Goal: Task Accomplishment & Management: Manage account settings

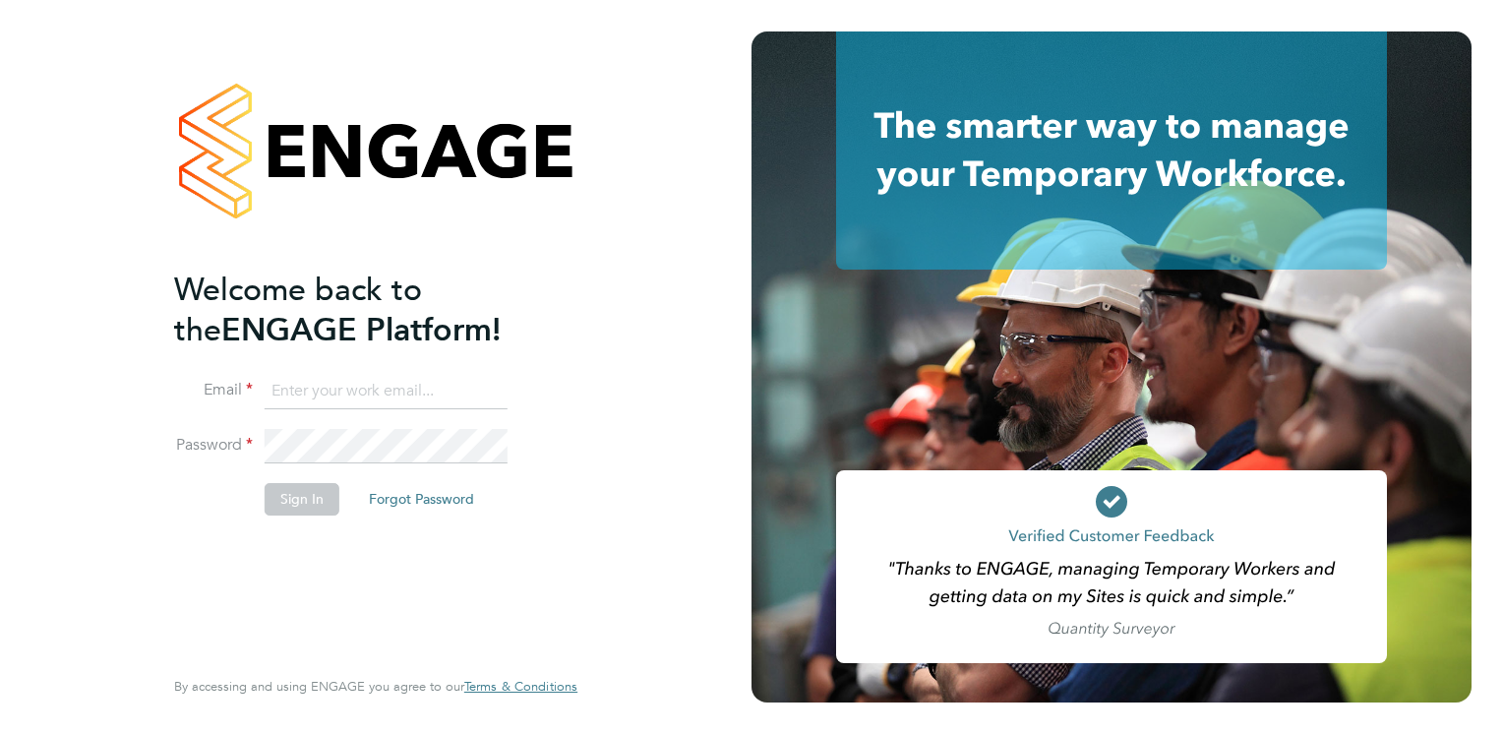
type input "christopher.anders@hmsworks.co.uk"
click at [299, 494] on button "Sign In" at bounding box center [302, 498] width 75 height 31
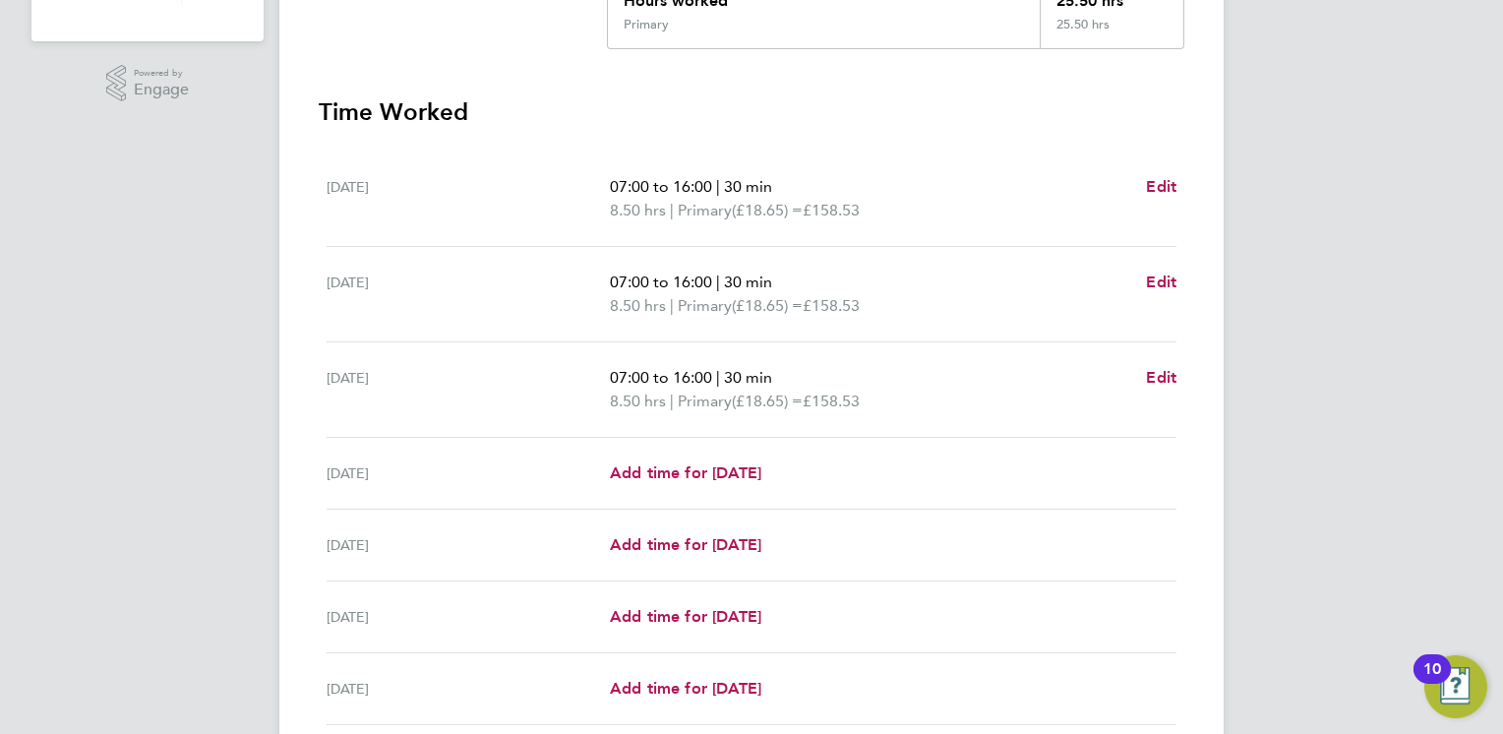
scroll to position [653, 0]
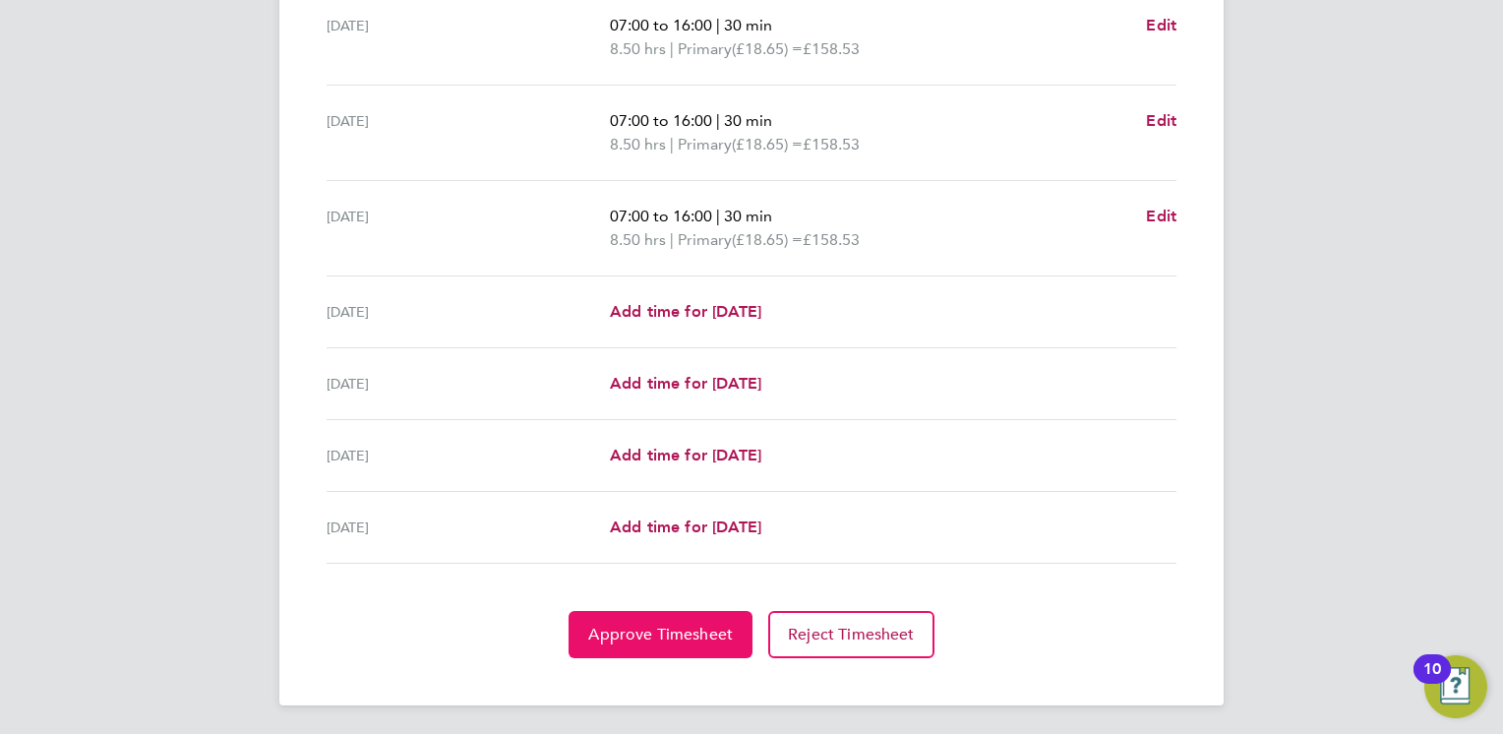
click at [662, 625] on span "Approve Timesheet" at bounding box center [660, 635] width 145 height 20
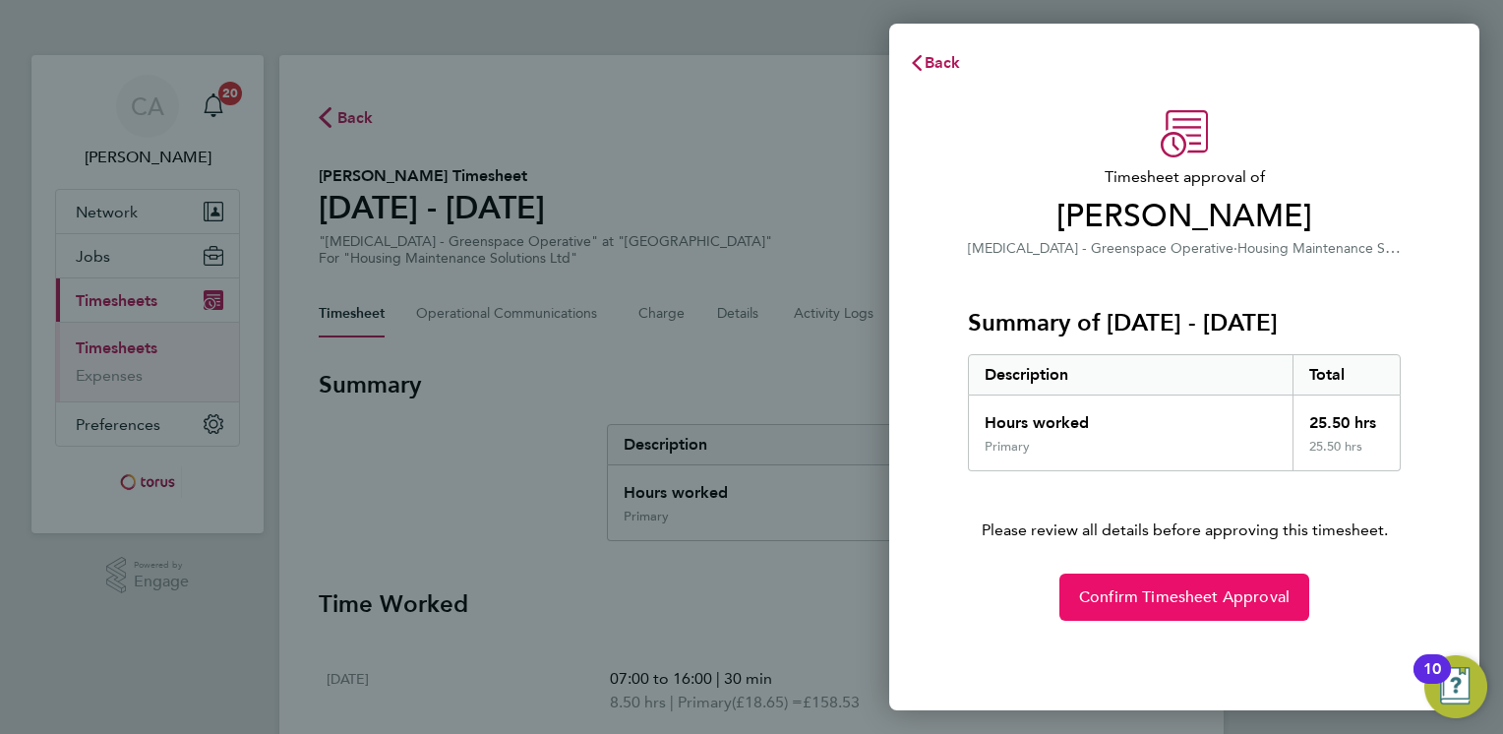
click at [1101, 600] on span "Confirm Timesheet Approval" at bounding box center [1184, 597] width 211 height 20
